Goal: Task Accomplishment & Management: Complete application form

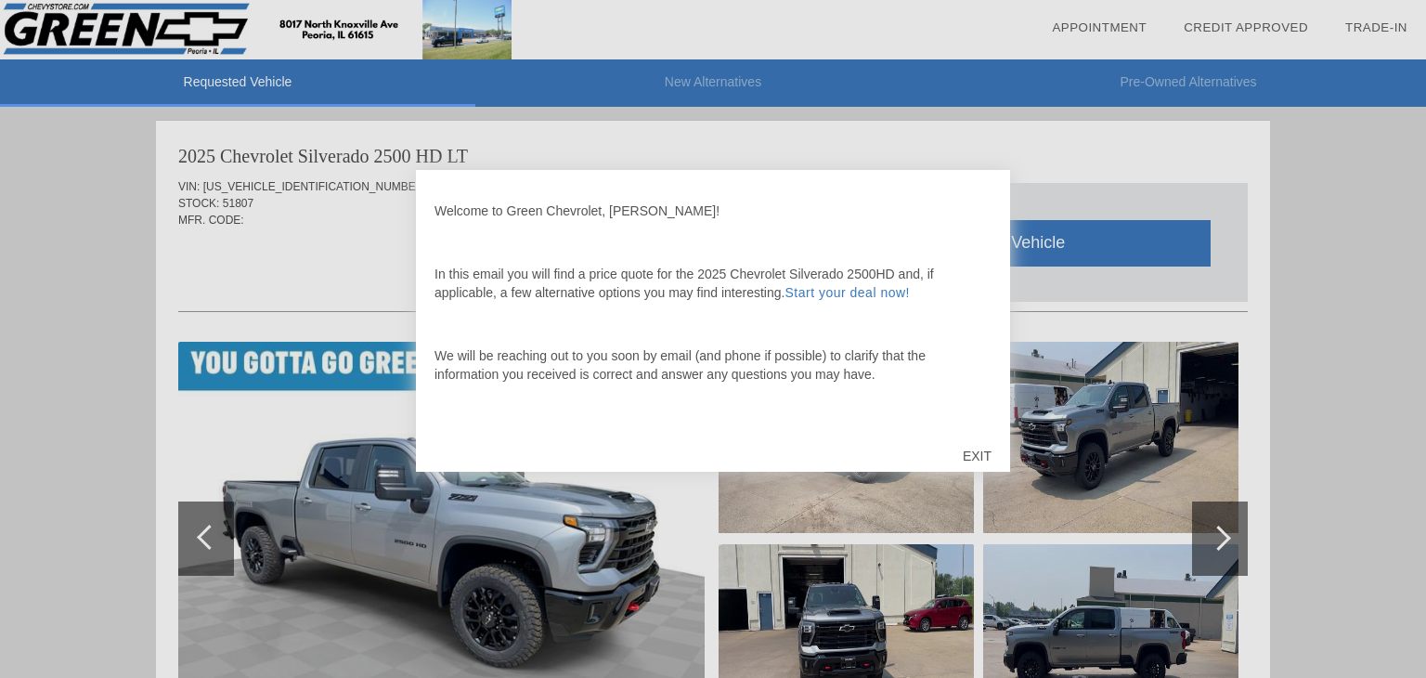
click at [985, 461] on div "EXIT" at bounding box center [977, 456] width 66 height 56
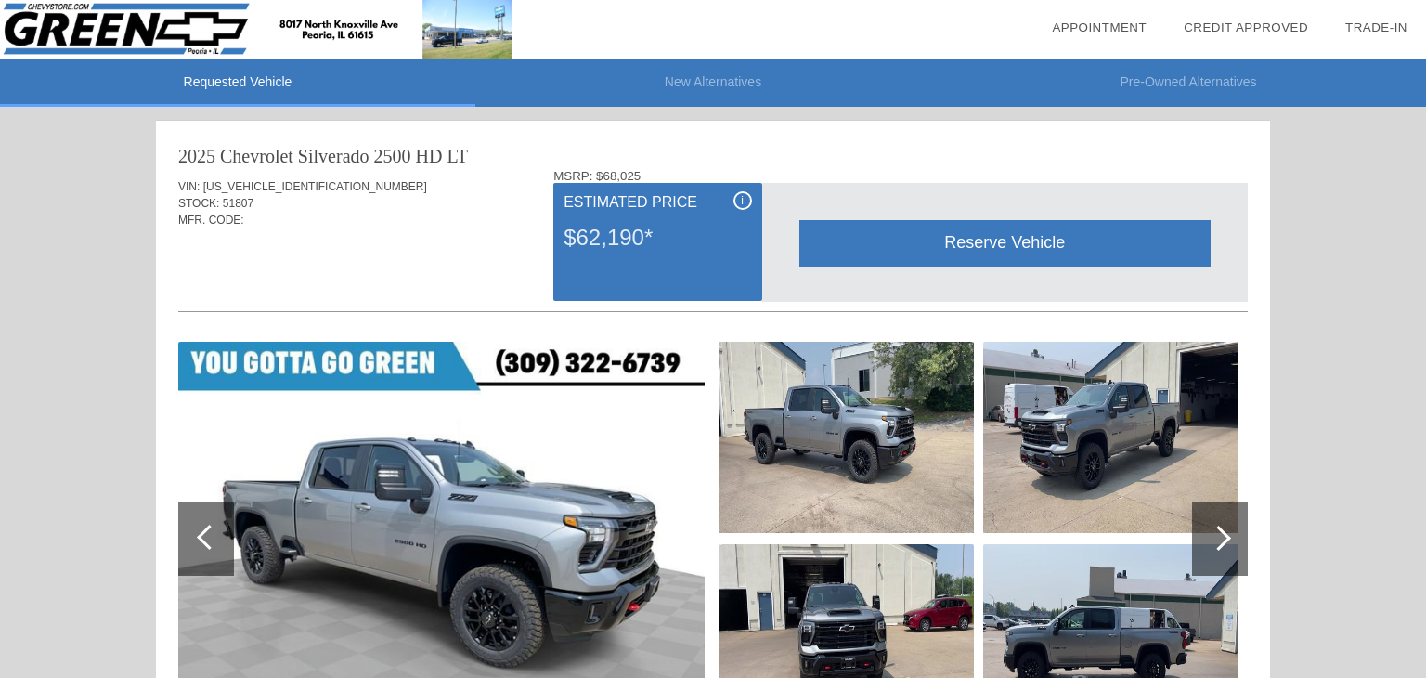
click at [1204, 540] on div at bounding box center [1220, 538] width 56 height 74
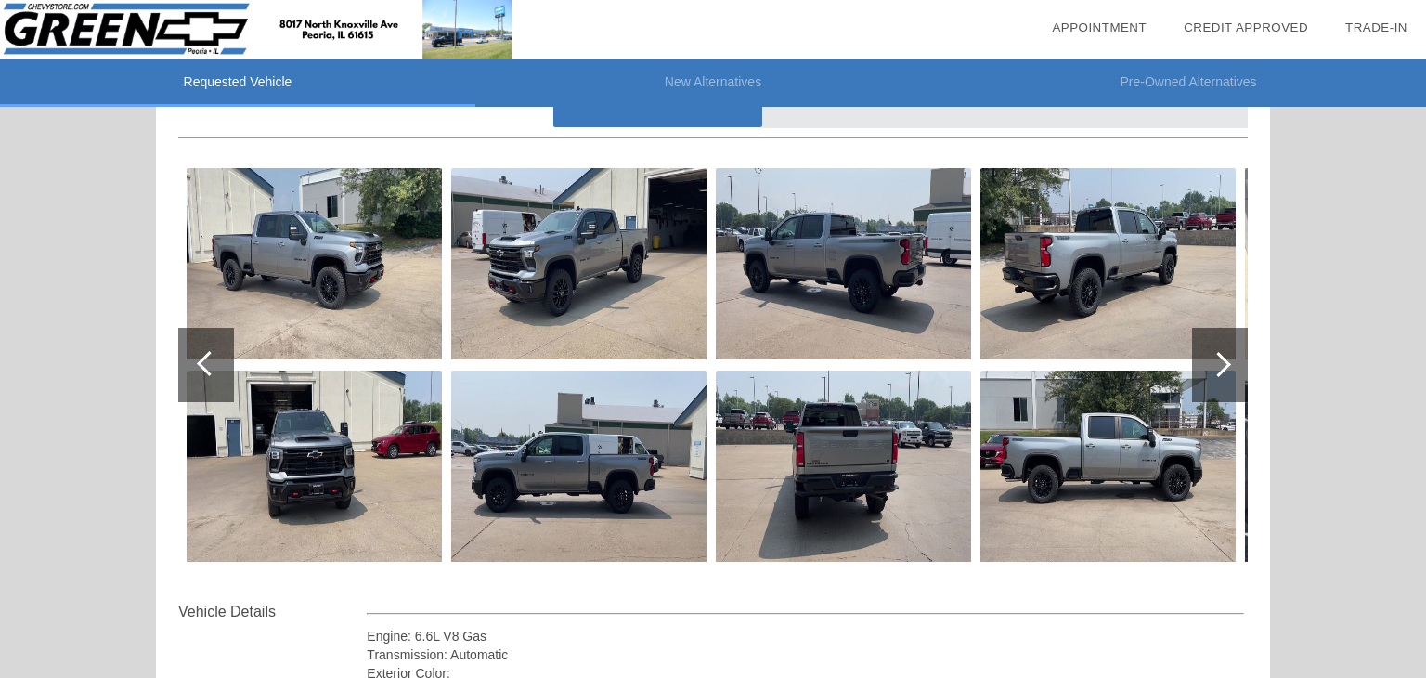
scroll to position [169, 0]
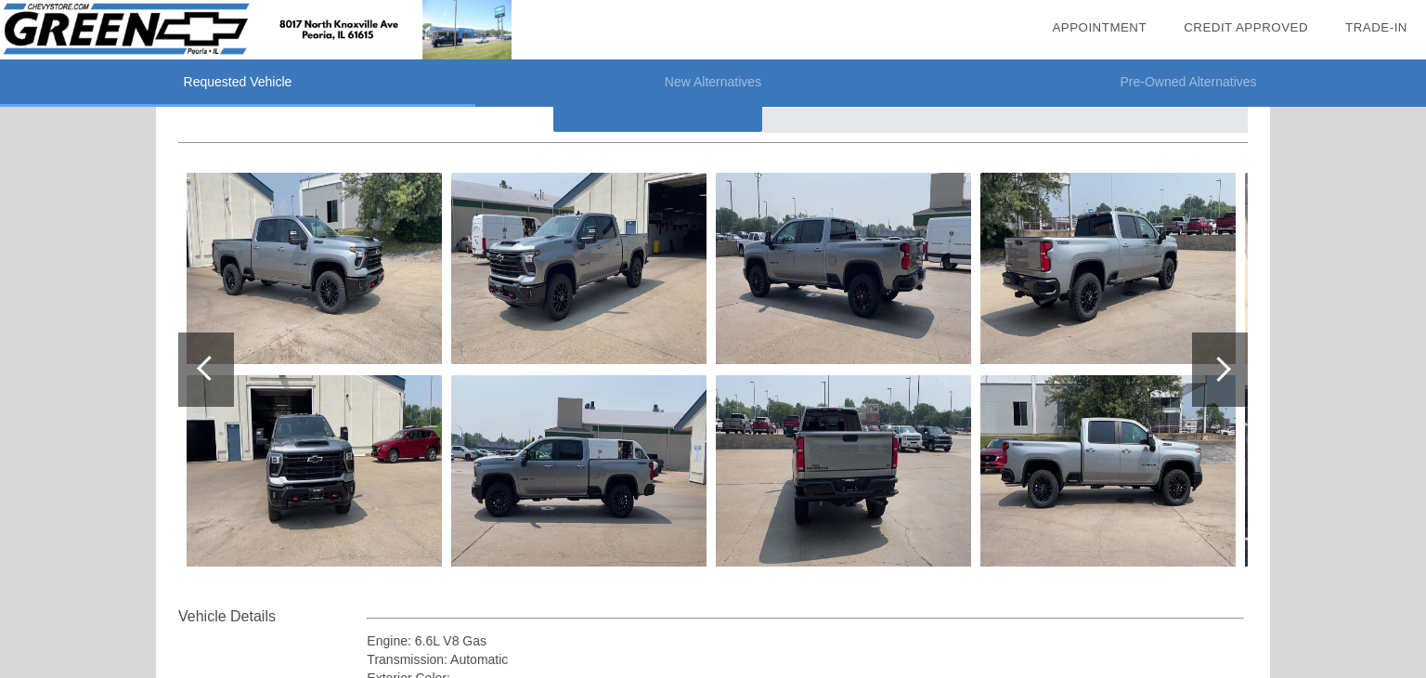
click at [1220, 372] on div at bounding box center [1218, 369] width 25 height 25
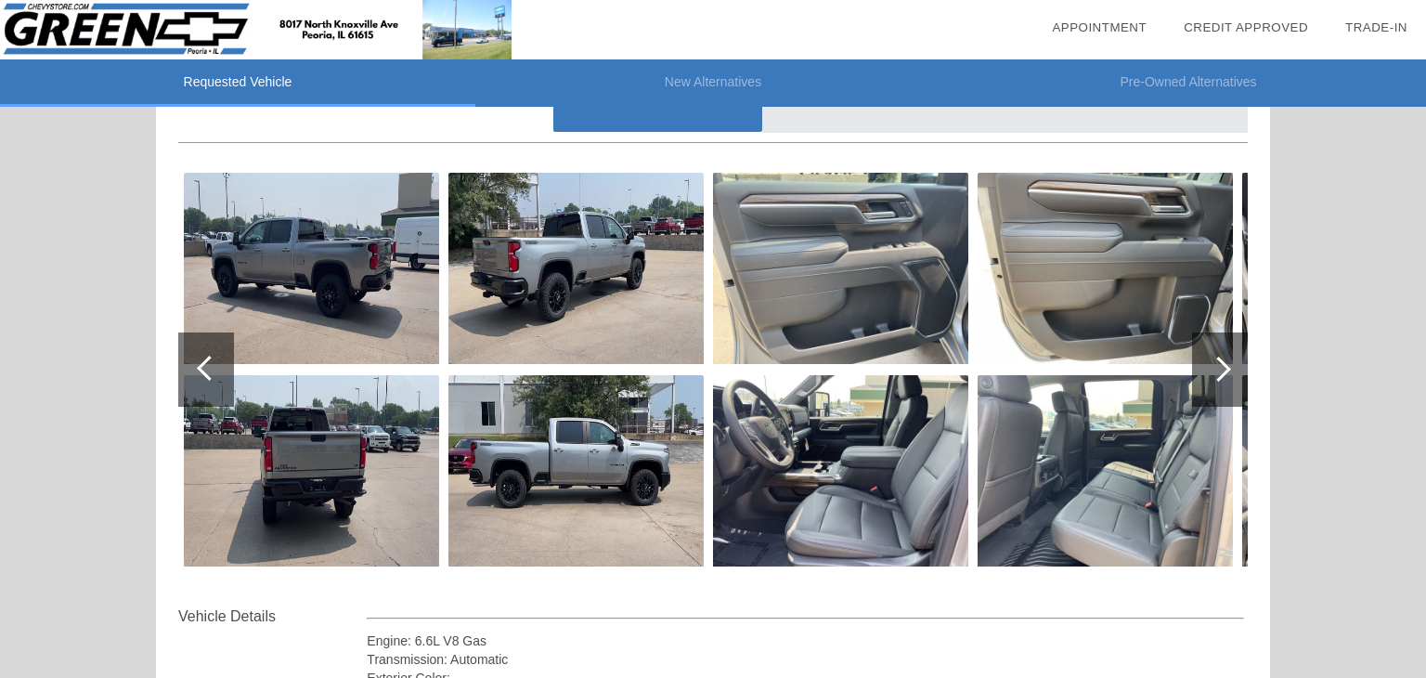
click at [1220, 372] on div at bounding box center [1218, 369] width 25 height 25
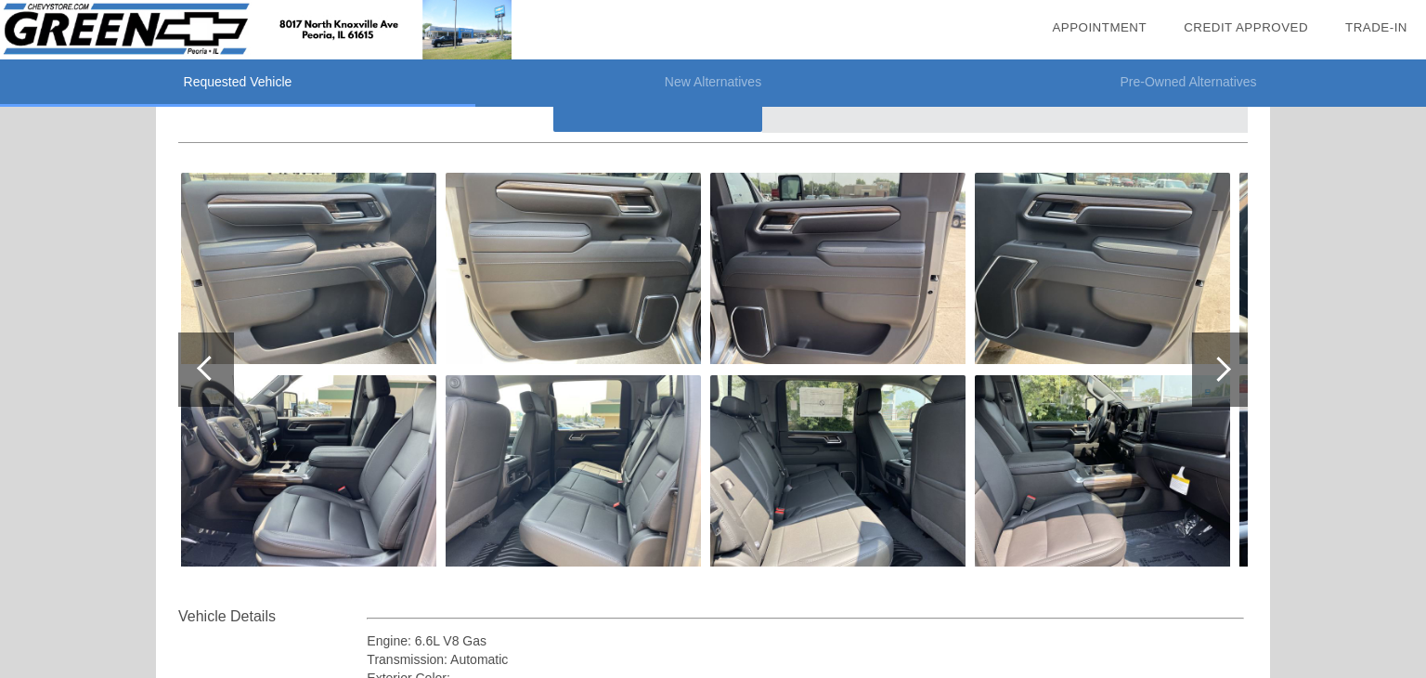
click at [1220, 372] on div at bounding box center [1218, 369] width 25 height 25
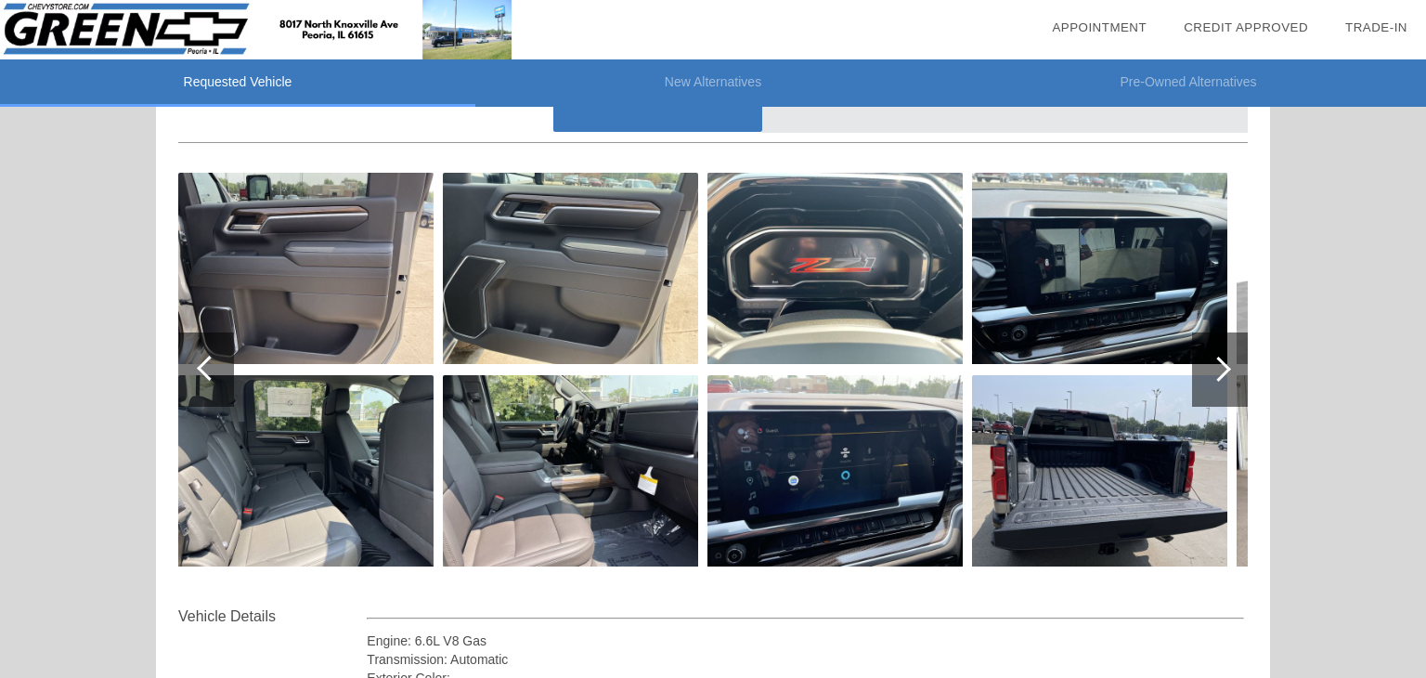
click at [1220, 372] on div at bounding box center [1218, 369] width 25 height 25
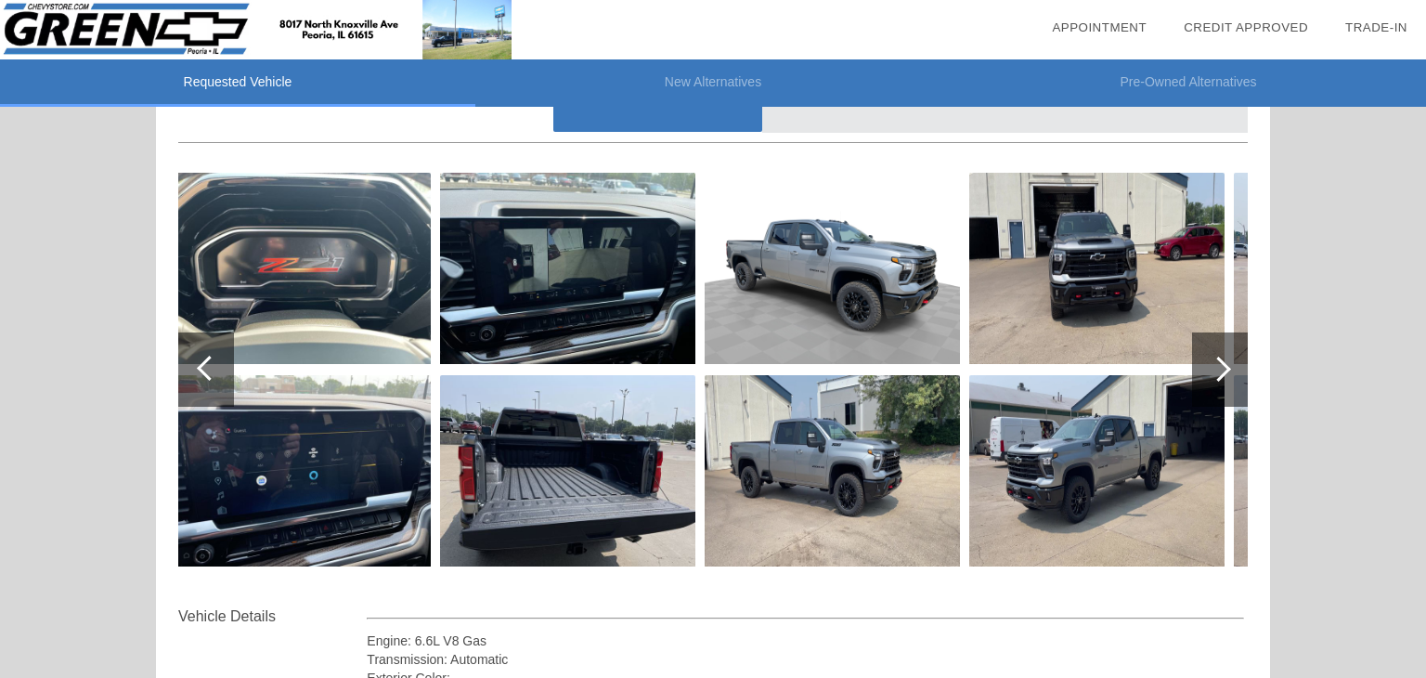
click at [1220, 372] on div at bounding box center [1218, 369] width 25 height 25
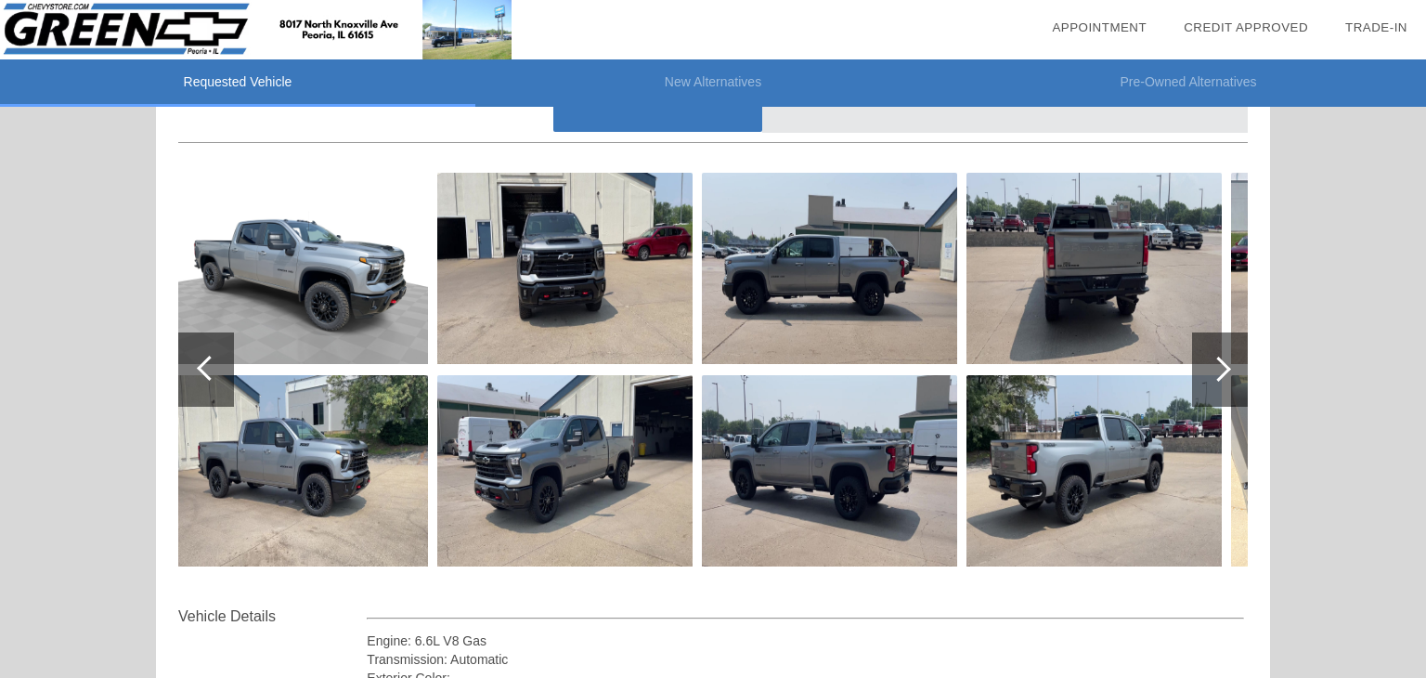
click at [1220, 372] on div at bounding box center [1218, 369] width 25 height 25
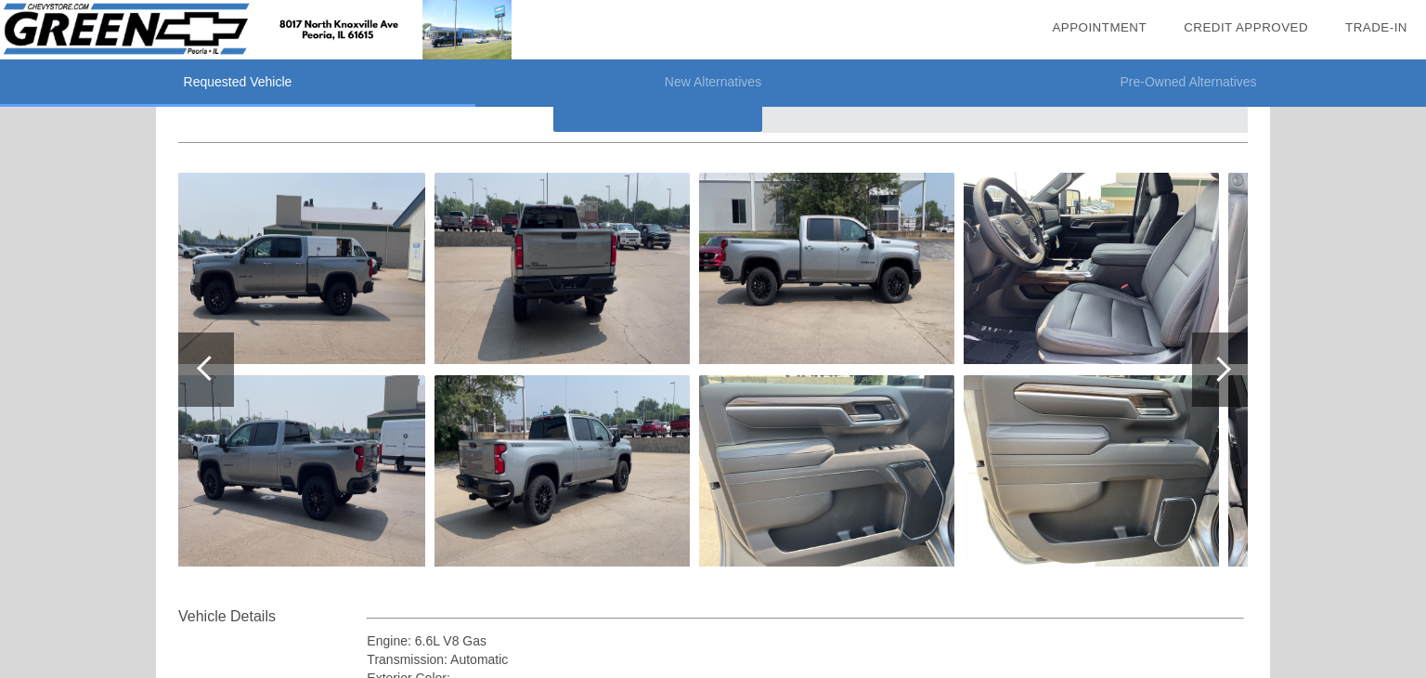
click at [1220, 372] on div at bounding box center [1218, 369] width 25 height 25
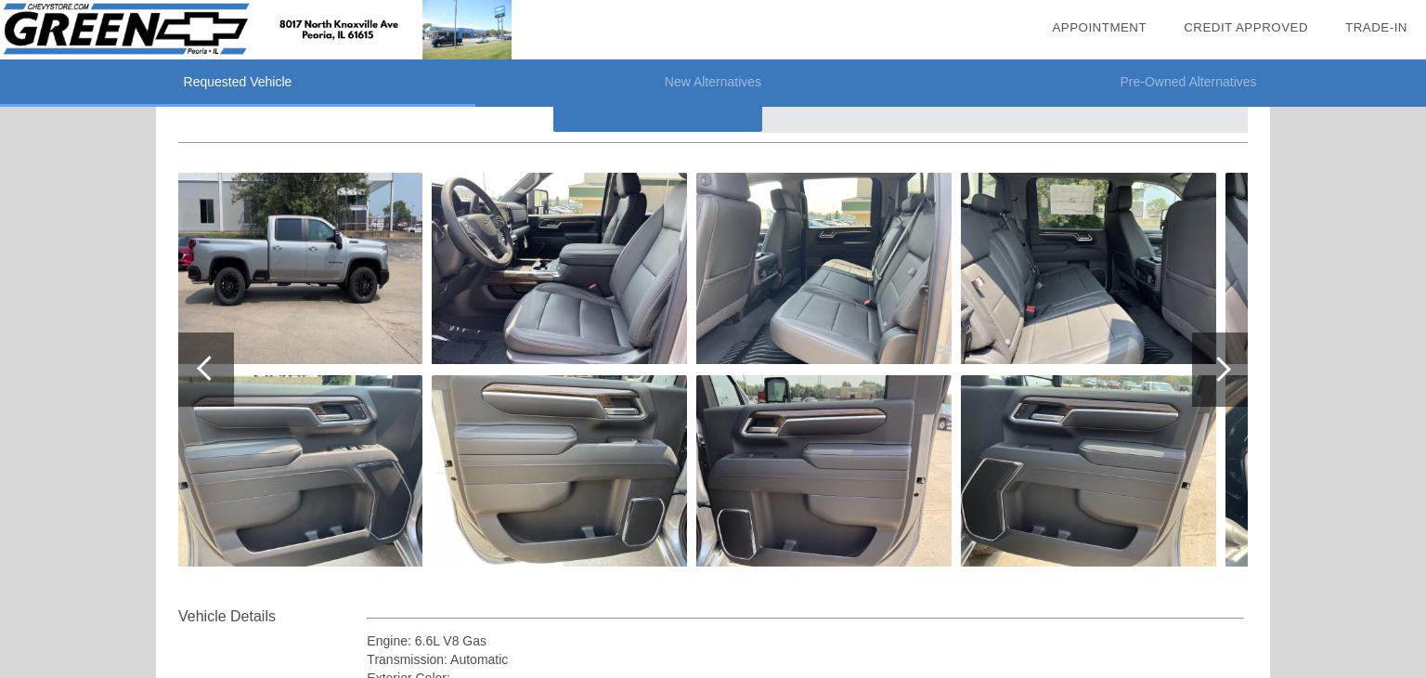
click at [1220, 372] on div at bounding box center [1218, 369] width 25 height 25
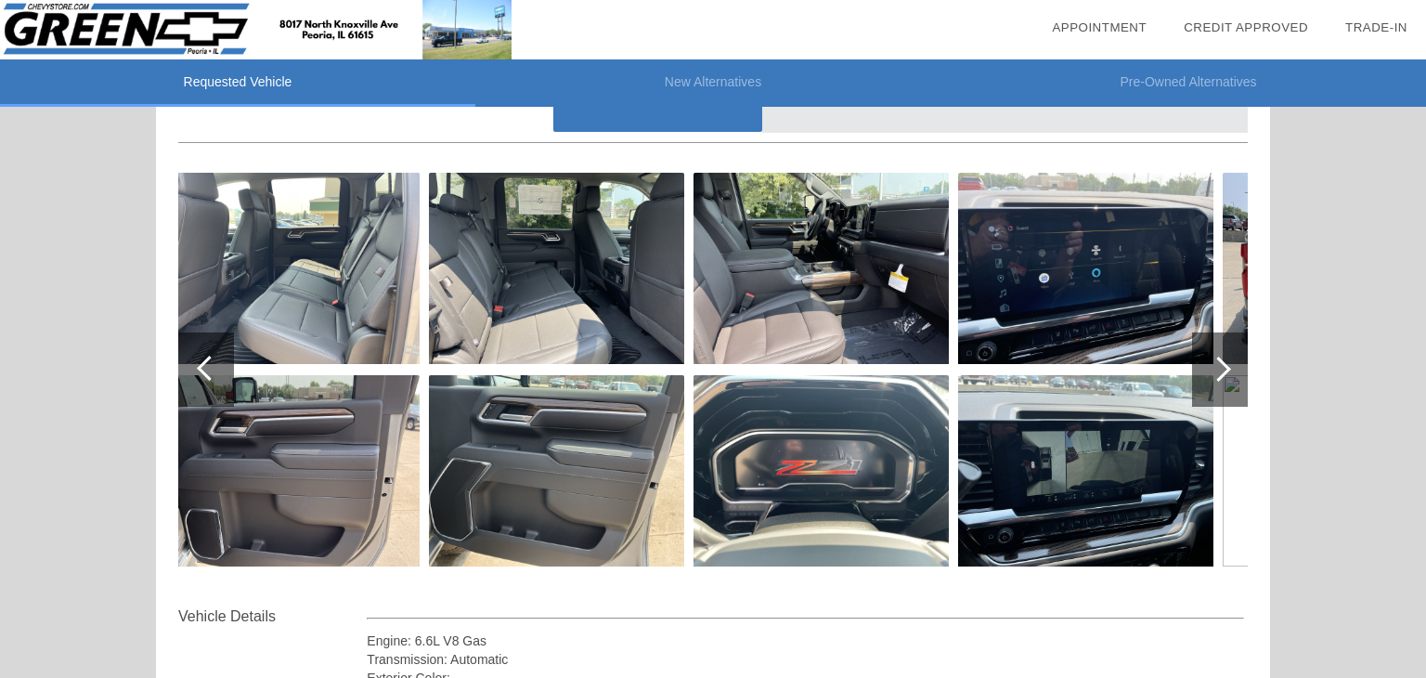
click at [210, 369] on div at bounding box center [209, 368] width 25 height 25
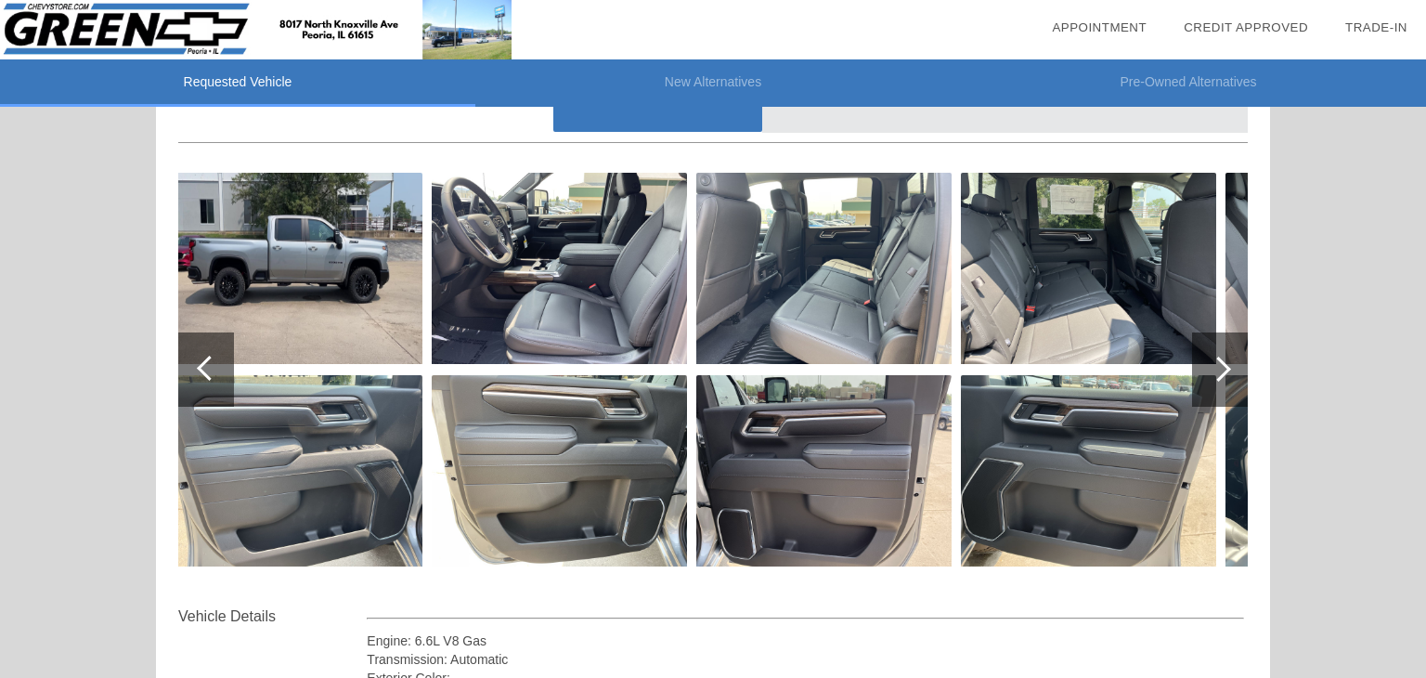
click at [210, 369] on div at bounding box center [209, 368] width 25 height 25
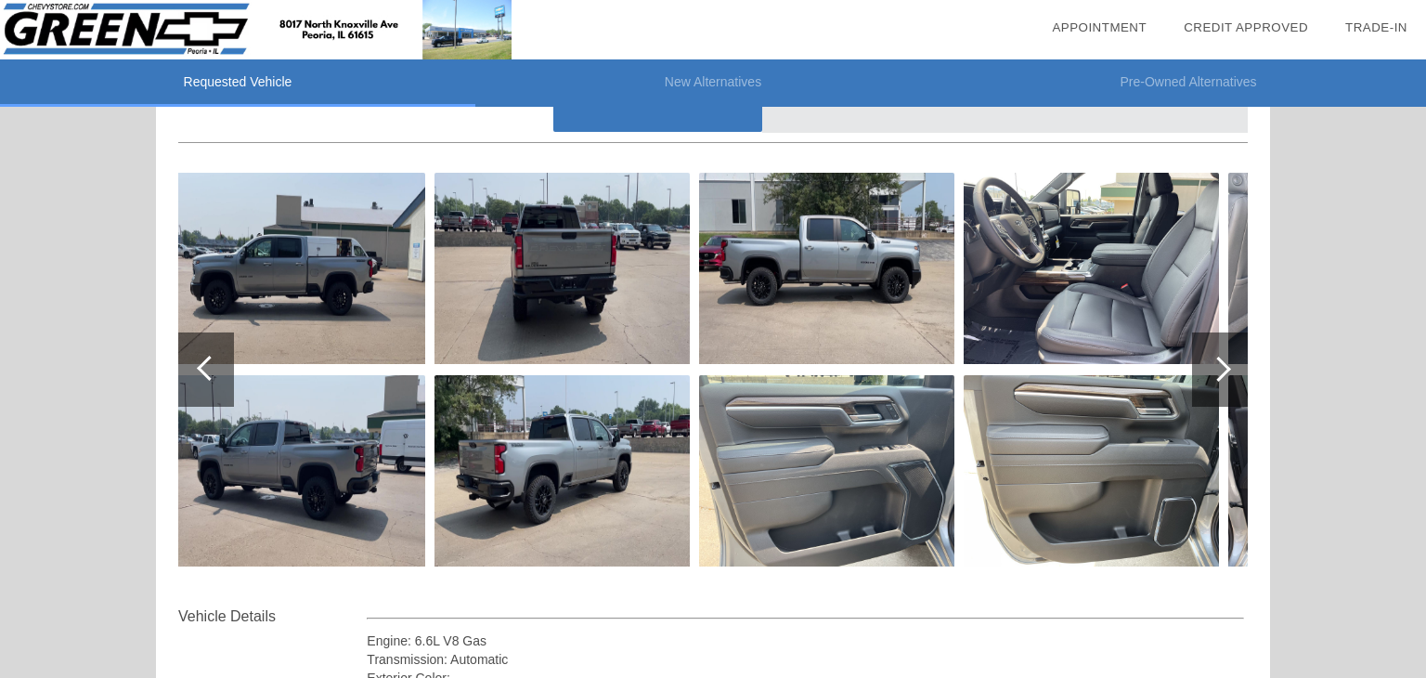
click at [210, 369] on div at bounding box center [209, 368] width 25 height 25
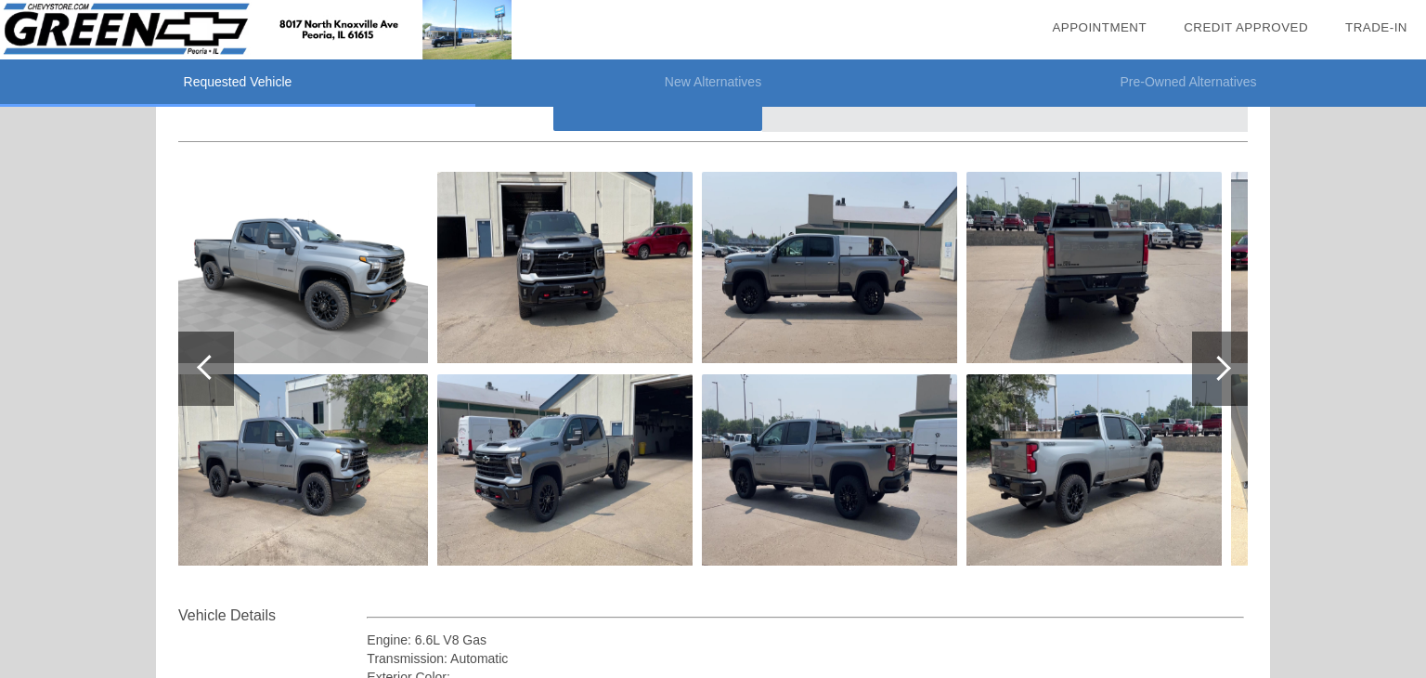
scroll to position [168, 0]
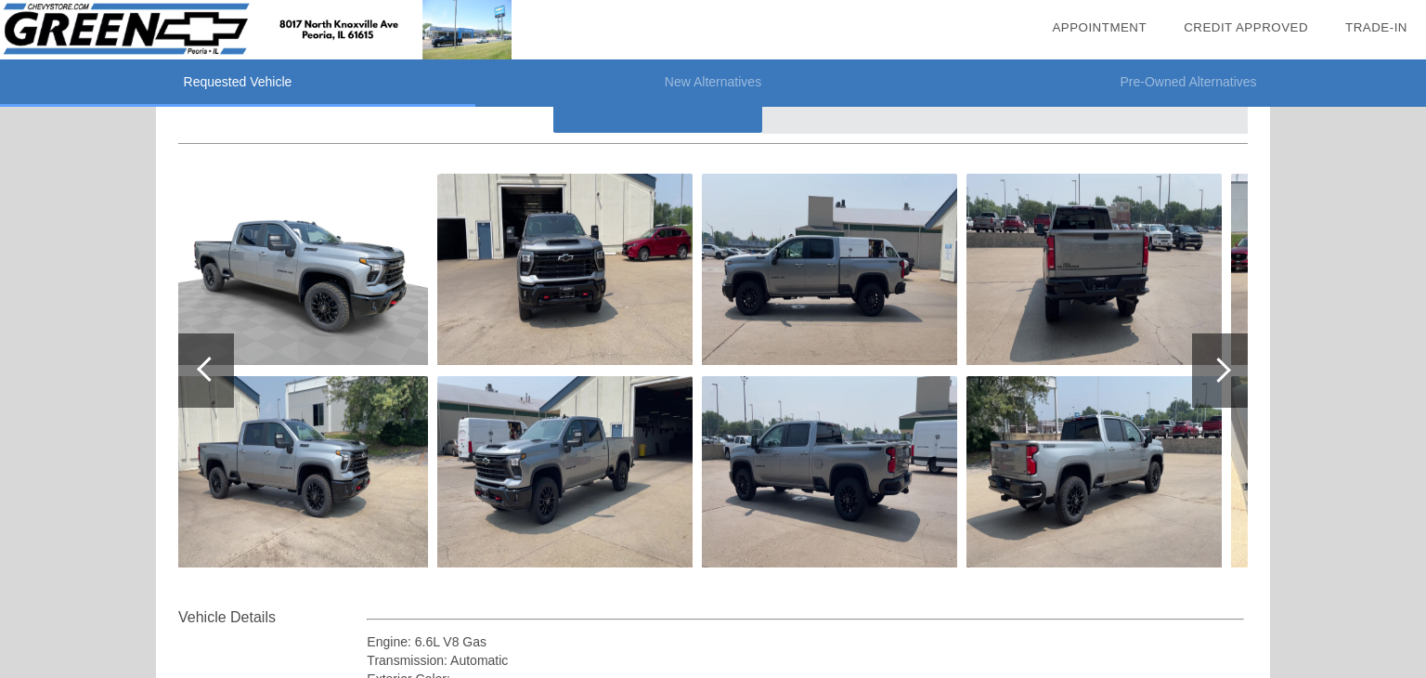
click at [1224, 362] on div at bounding box center [1218, 369] width 25 height 25
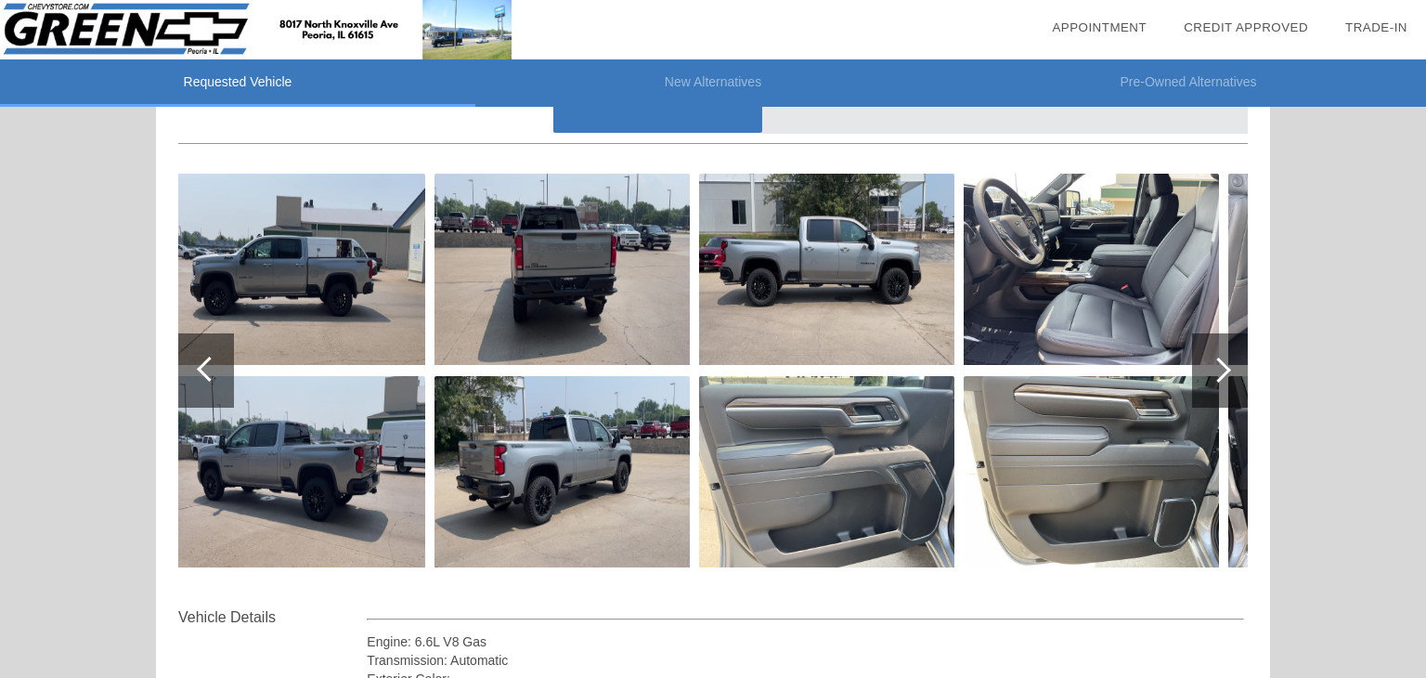
click at [1221, 370] on div at bounding box center [1218, 369] width 25 height 25
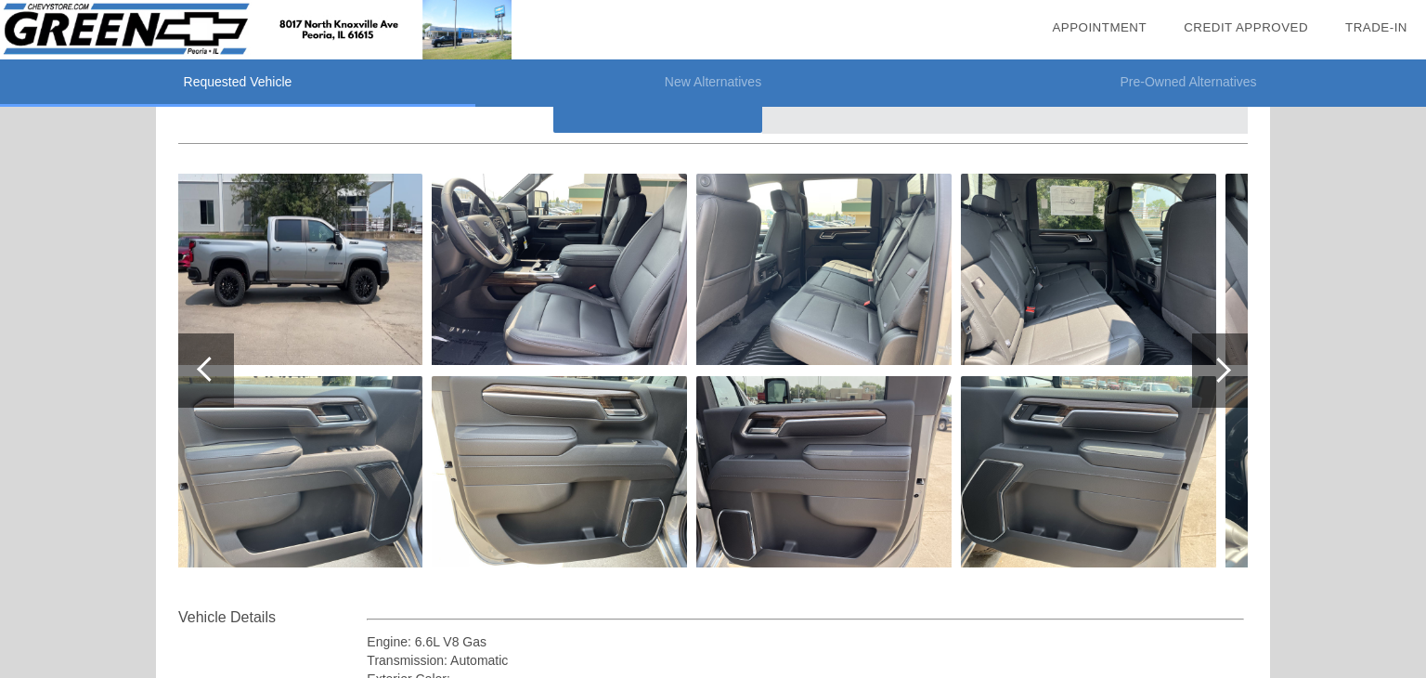
click at [1225, 375] on div at bounding box center [1220, 370] width 56 height 74
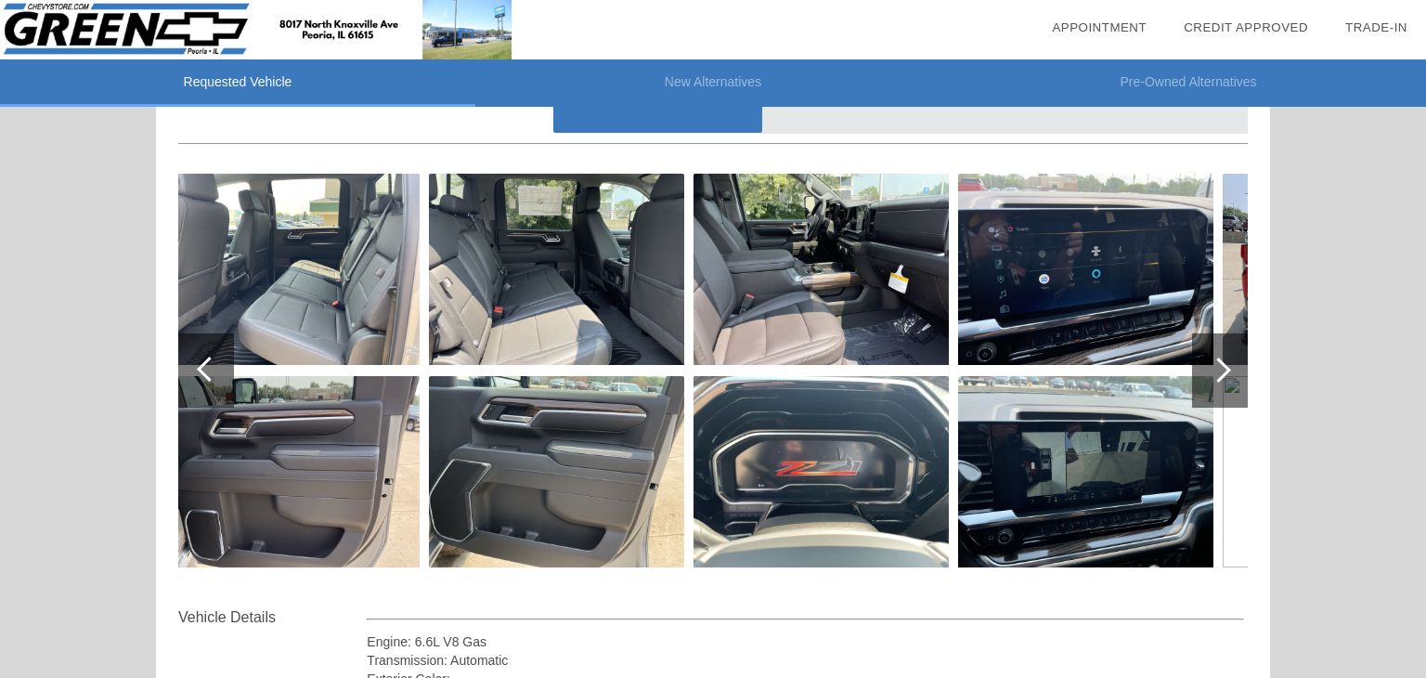
click at [209, 372] on div at bounding box center [209, 369] width 25 height 25
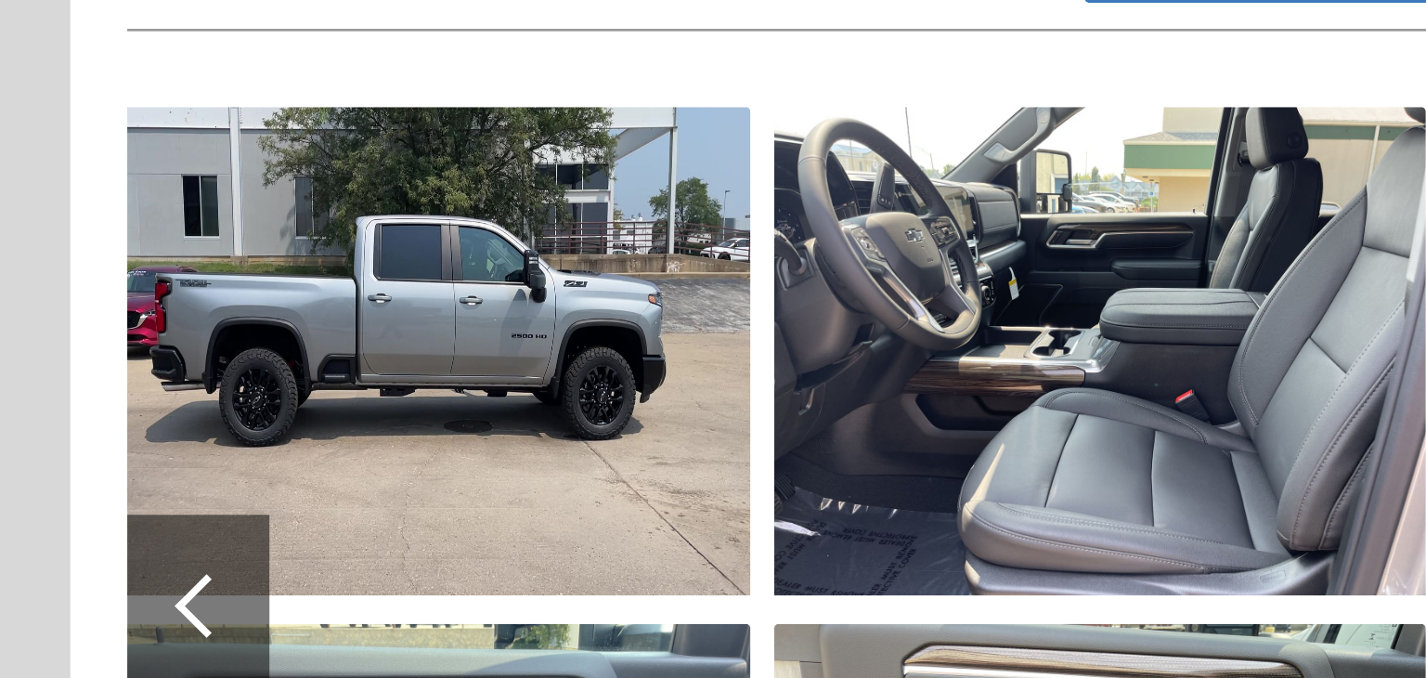
scroll to position [159, 0]
